Goal: Task Accomplishment & Management: Complete application form

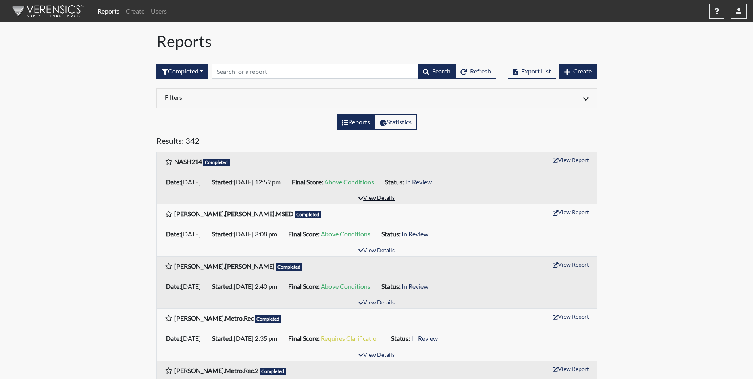
click at [379, 198] on button "View Details" at bounding box center [376, 198] width 43 height 11
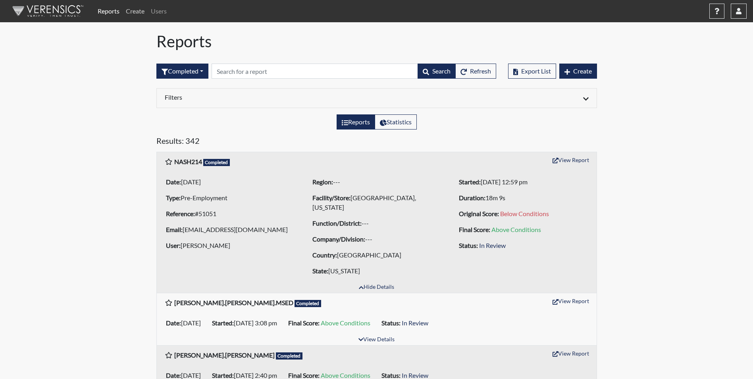
click at [135, 12] on link "Create" at bounding box center [135, 11] width 25 height 16
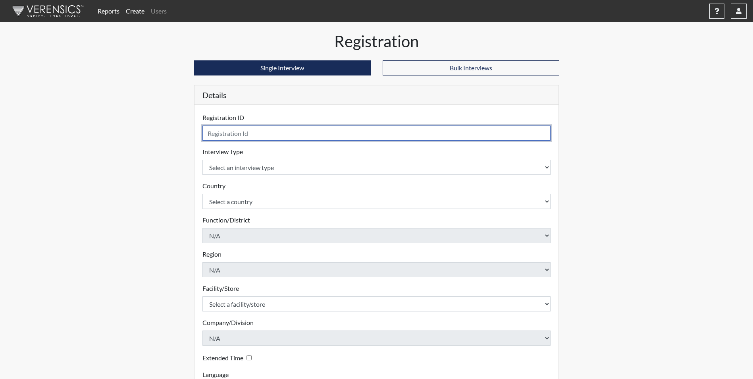
click at [252, 132] on input "text" at bounding box center [376, 132] width 348 height 15
type input "NASH215"
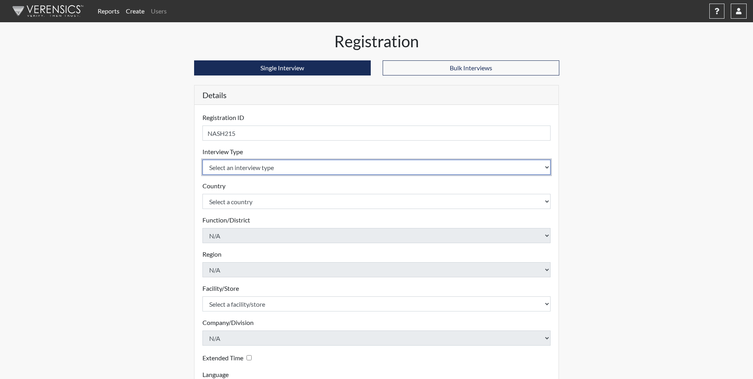
click at [287, 169] on select "Select an interview type Pre-Employment" at bounding box center [376, 167] width 348 height 15
select select "c2470aee-a530-11ea-a930-026c882af335"
click at [202, 160] on select "Select an interview type Pre-Employment" at bounding box center [376, 167] width 348 height 15
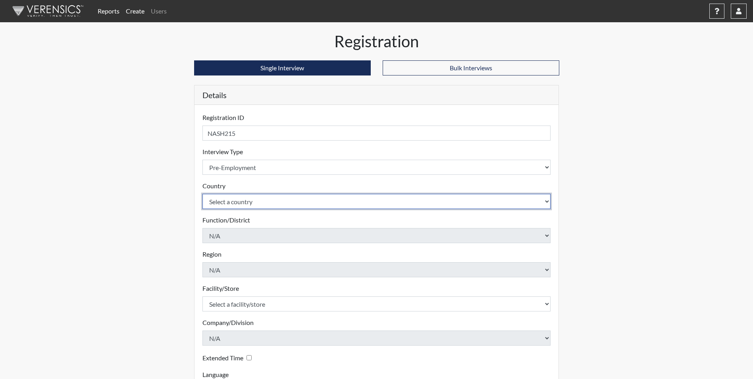
click at [249, 208] on select "Select a country [GEOGRAPHIC_DATA] [GEOGRAPHIC_DATA]" at bounding box center [376, 201] width 348 height 15
select select "united-states-of-[GEOGRAPHIC_DATA]"
click at [202, 194] on select "Select a country [GEOGRAPHIC_DATA] [GEOGRAPHIC_DATA]" at bounding box center [376, 201] width 348 height 15
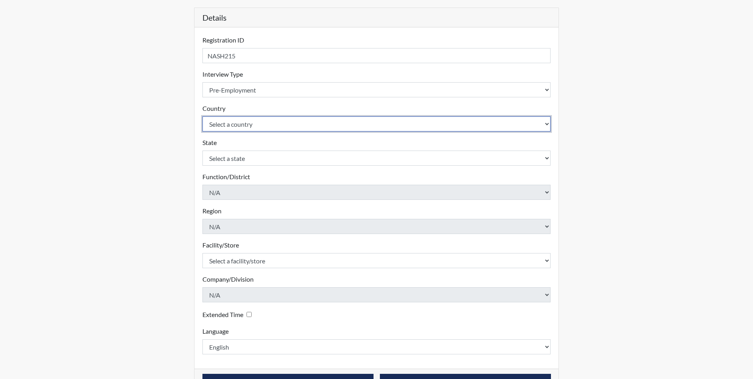
scroll to position [79, 0]
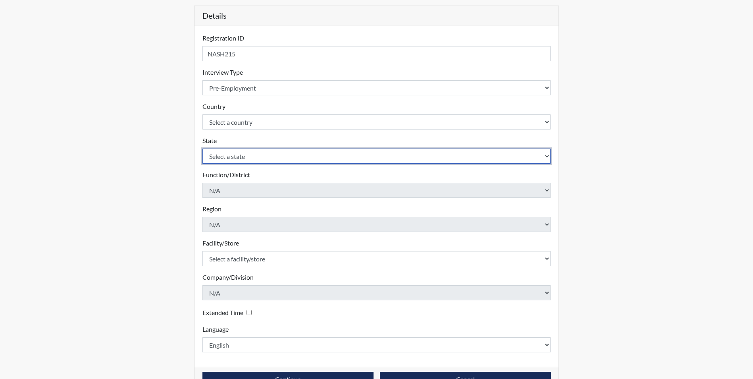
click at [262, 155] on select "Select a state [US_STATE] [US_STATE] [US_STATE] [US_STATE] [US_STATE] [US_STATE…" at bounding box center [376, 155] width 348 height 15
select select "TN"
click at [202, 148] on select "Select a state [US_STATE] [US_STATE] [US_STATE] [US_STATE] [US_STATE] [US_STATE…" at bounding box center [376, 155] width 348 height 15
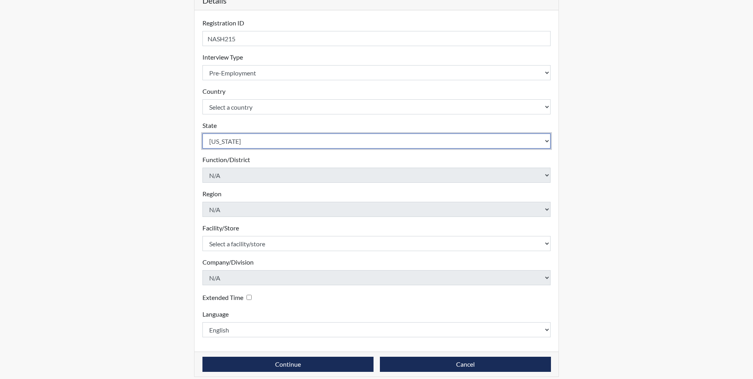
scroll to position [102, 0]
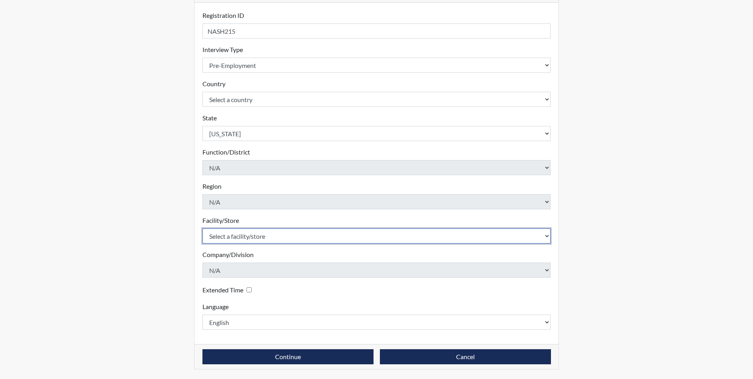
click at [254, 239] on select "Select a facility/store [GEOGRAPHIC_DATA], [US_STATE] [GEOGRAPHIC_DATA], [US_ST…" at bounding box center [376, 235] width 348 height 15
select select "385b4b82-229f-4b06-9c0e-42d50b3fc428"
click at [202, 228] on select "Select a facility/store [GEOGRAPHIC_DATA], [US_STATE] [GEOGRAPHIC_DATA], [US_ST…" at bounding box center [376, 235] width 348 height 15
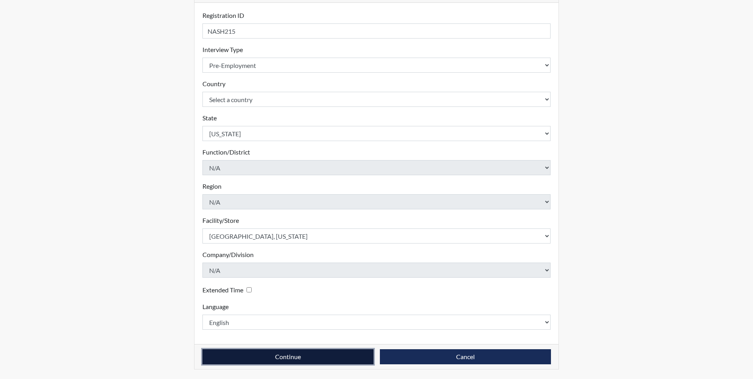
click at [294, 355] on button "Continue" at bounding box center [287, 356] width 171 height 15
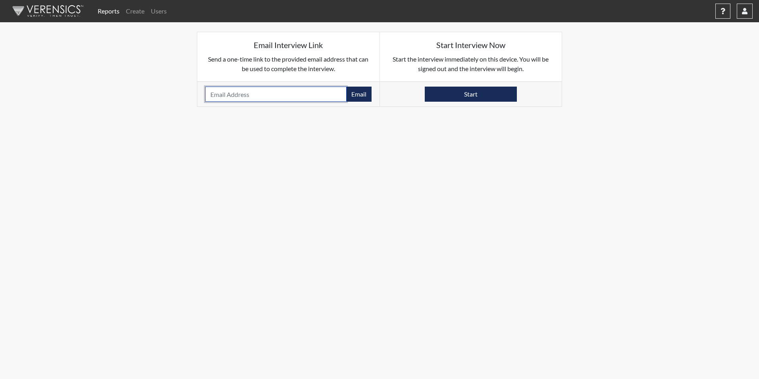
click at [240, 97] on input "email" at bounding box center [275, 94] width 141 height 15
type input "[EMAIL_ADDRESS][DOMAIN_NAME]"
click at [361, 94] on button "Email" at bounding box center [358, 94] width 25 height 15
